Goal: Information Seeking & Learning: Learn about a topic

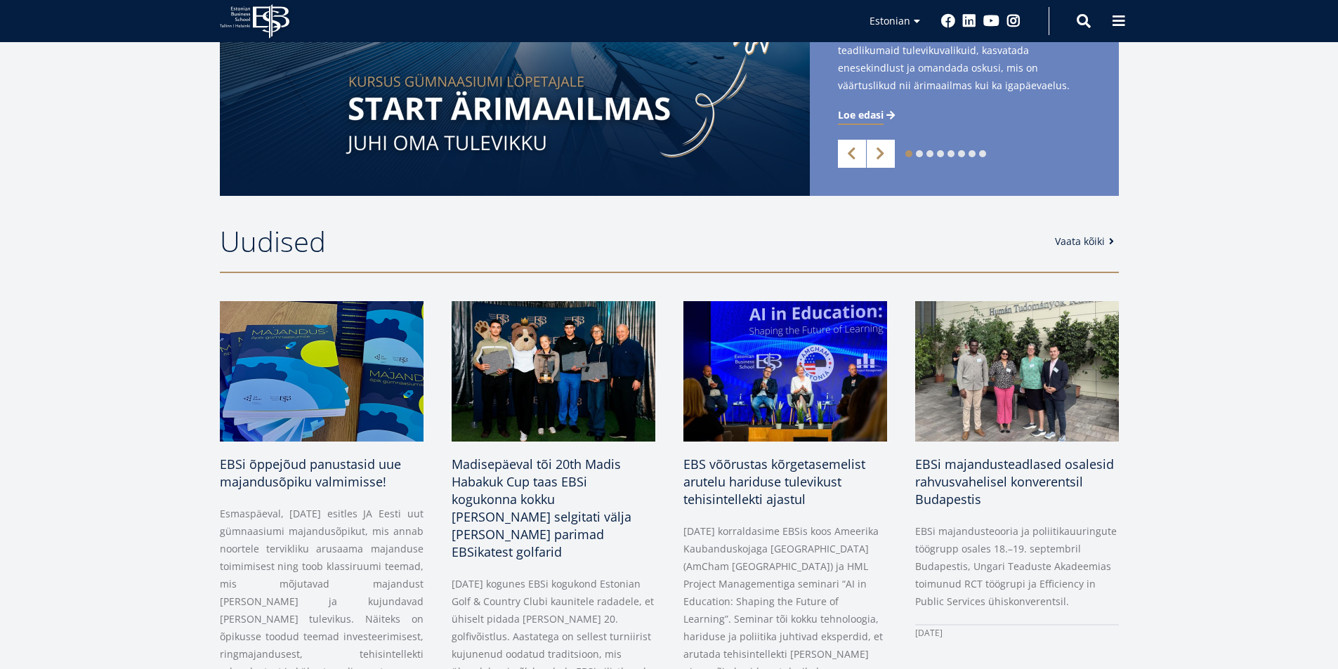
scroll to position [492, 0]
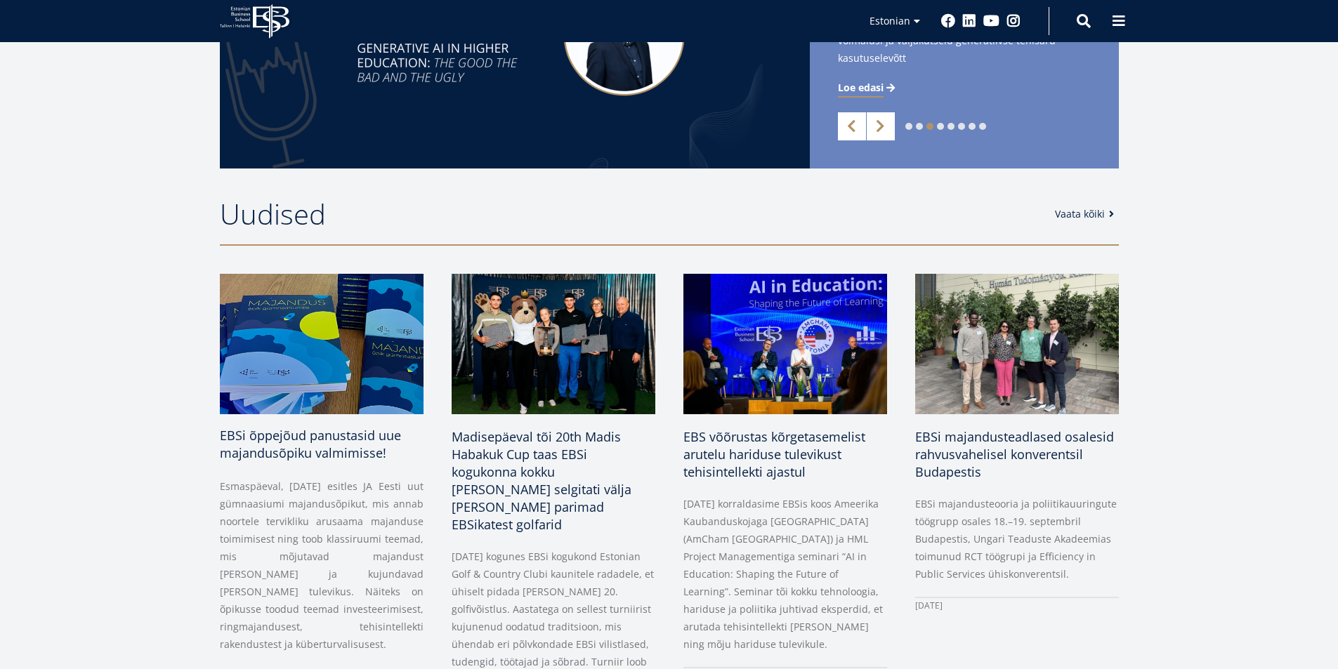
click at [346, 452] on span "EBSi õppejõud panustasid uue majandusõpiku valmimisse!" at bounding box center [310, 444] width 181 height 34
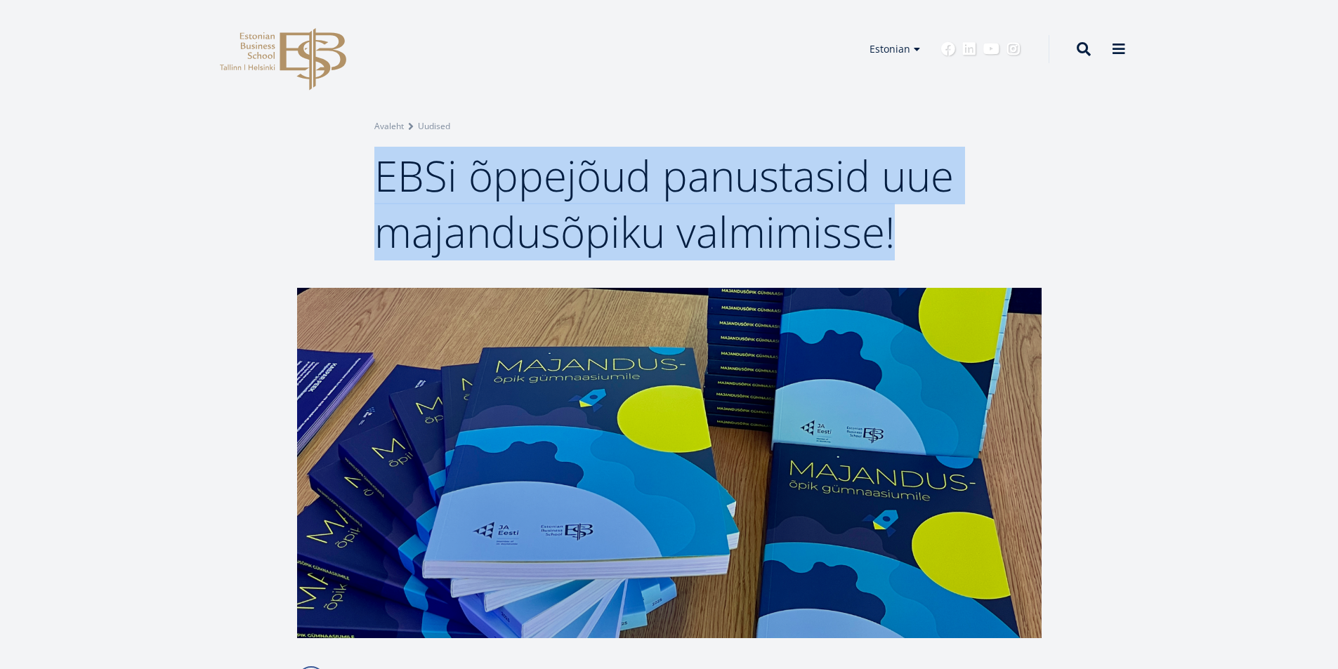
drag, startPoint x: 384, startPoint y: 170, endPoint x: 889, endPoint y: 246, distance: 510.7
click at [889, 246] on span "EBSi õppejõud panustasid uue majandusõpiku valmimisse!" at bounding box center [663, 204] width 579 height 114
copy span "EBSi õppejõud panustasid uue majandusõpiku valmimisse!"
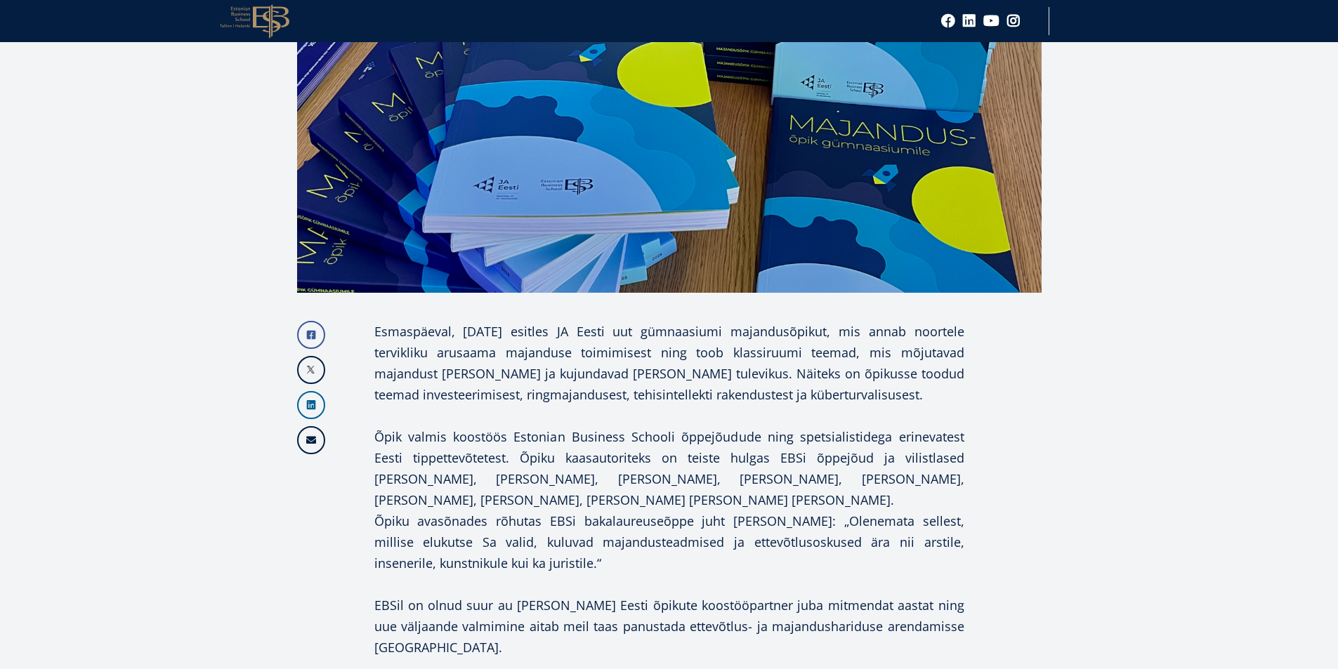
scroll to position [351, 0]
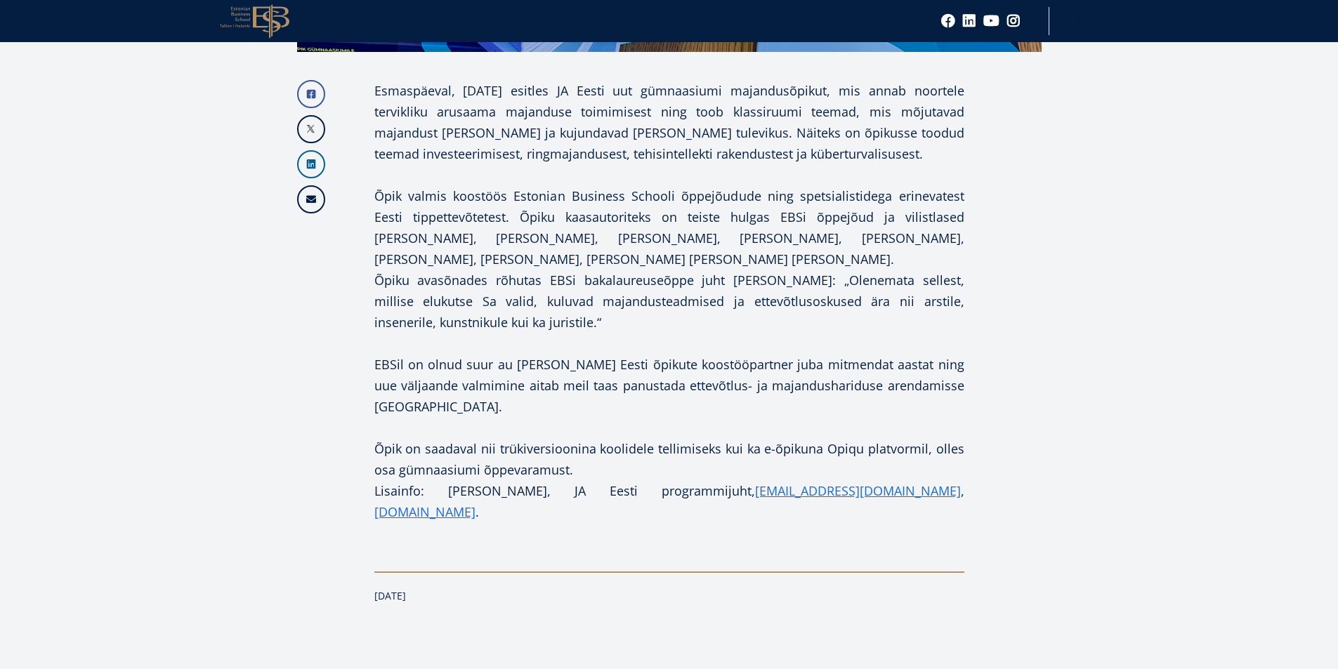
scroll to position [632, 0]
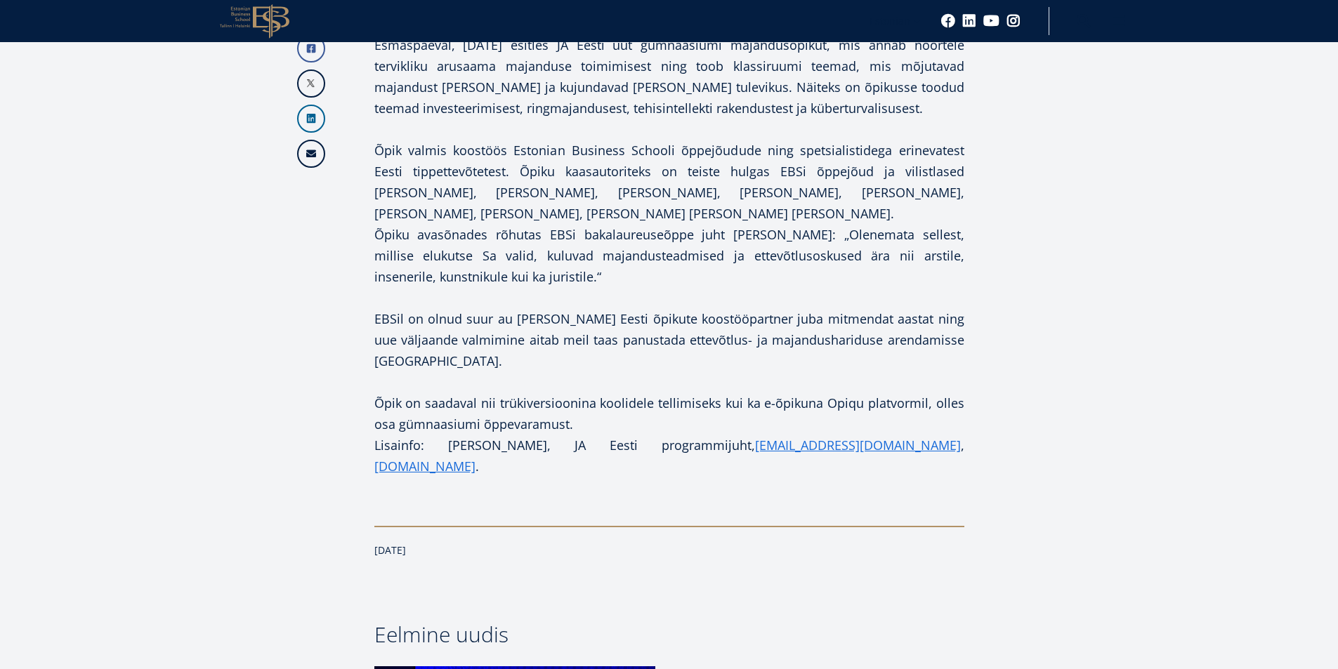
drag, startPoint x: 10, startPoint y: 112, endPoint x: 16, endPoint y: 83, distance: 30.2
click at [13, 107] on article "Facebook Linkedin Email Esmaspäeval, 22. septembril esitles JA Eesti uut gümnaa…" at bounding box center [669, 307] width 1338 height 1303
